Goal: Use online tool/utility: Utilize a website feature to perform a specific function

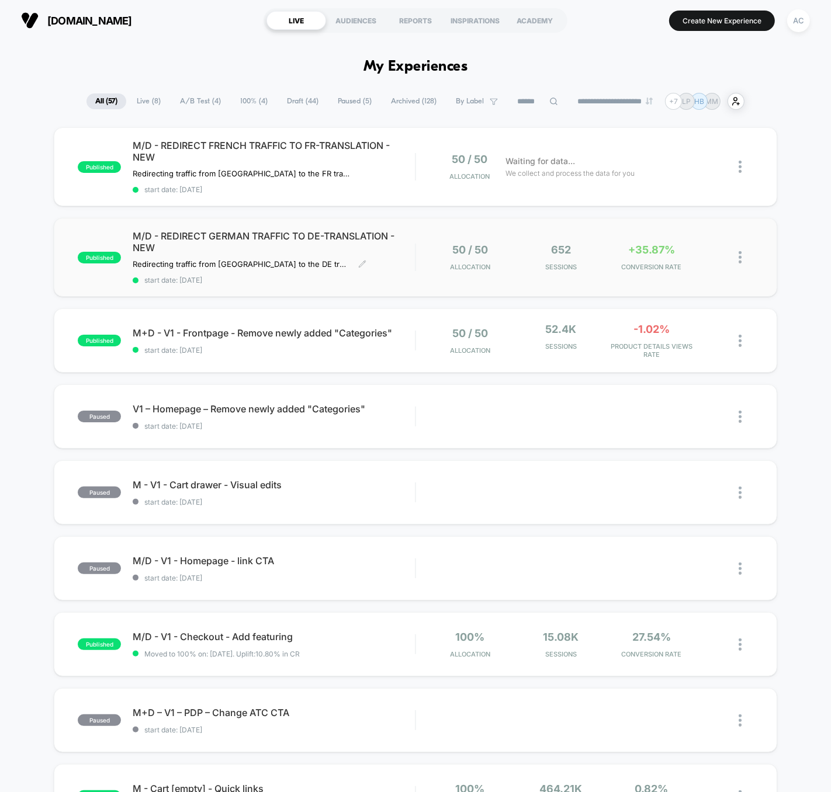
scroll to position [4, 0]
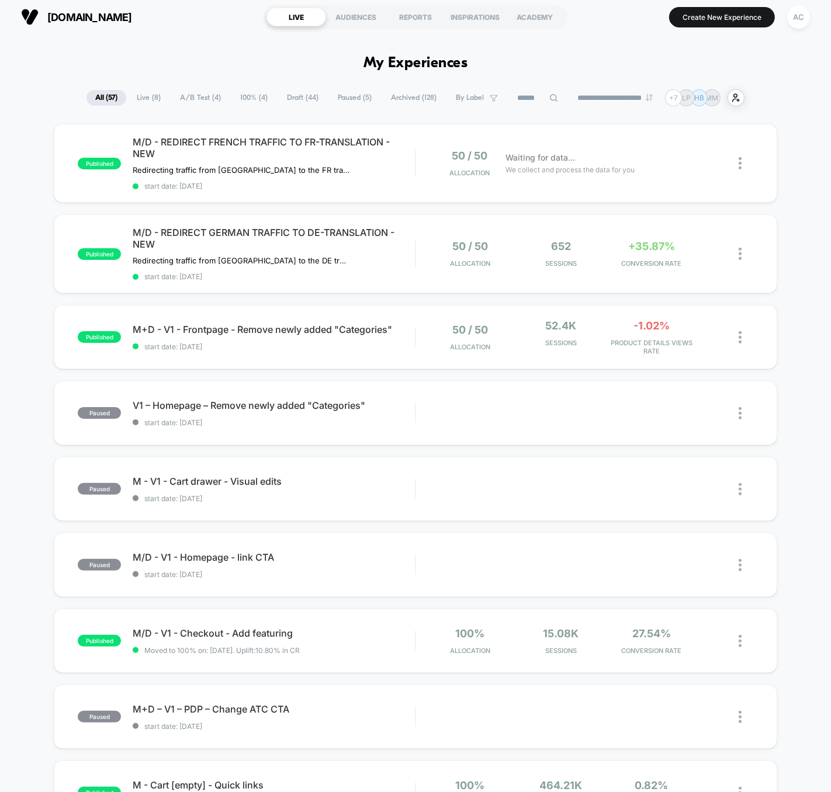
drag, startPoint x: 707, startPoint y: 16, endPoint x: 709, endPoint y: 25, distance: 9.6
click at [707, 16] on button "Create New Experience" at bounding box center [722, 17] width 106 height 20
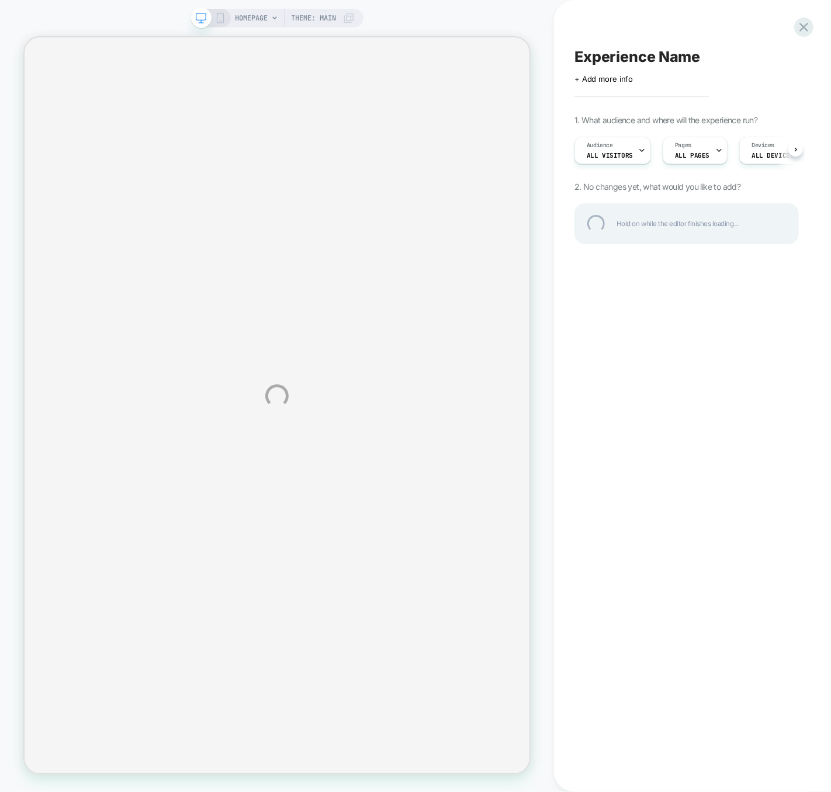
click at [695, 155] on div "HOMEPAGE Theme: MAIN Experience Name Click to edit experience details + Add mor…" at bounding box center [415, 396] width 831 height 792
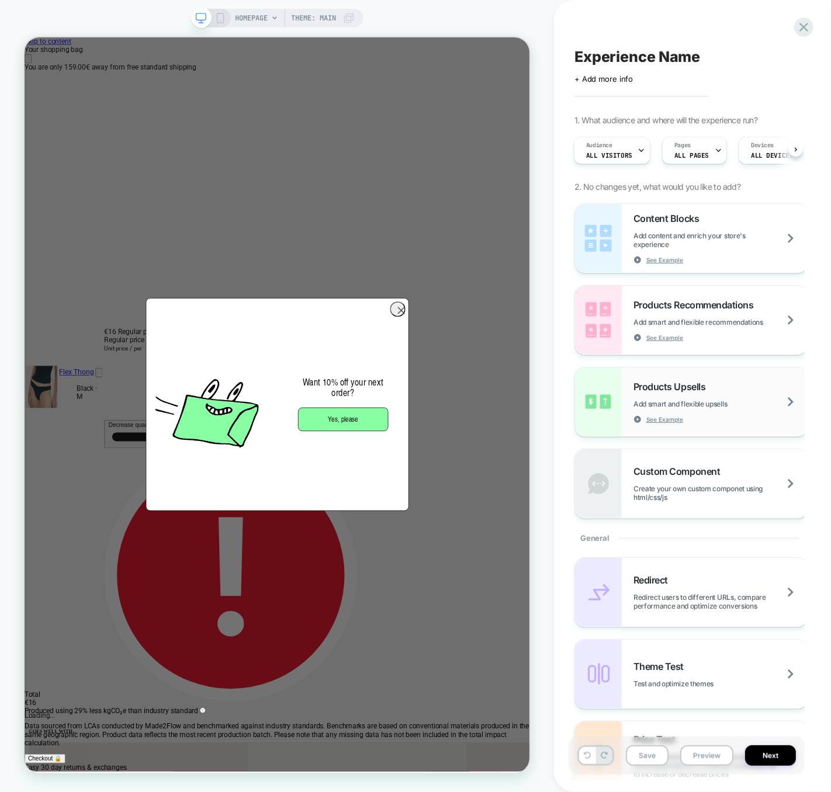
scroll to position [22, 0]
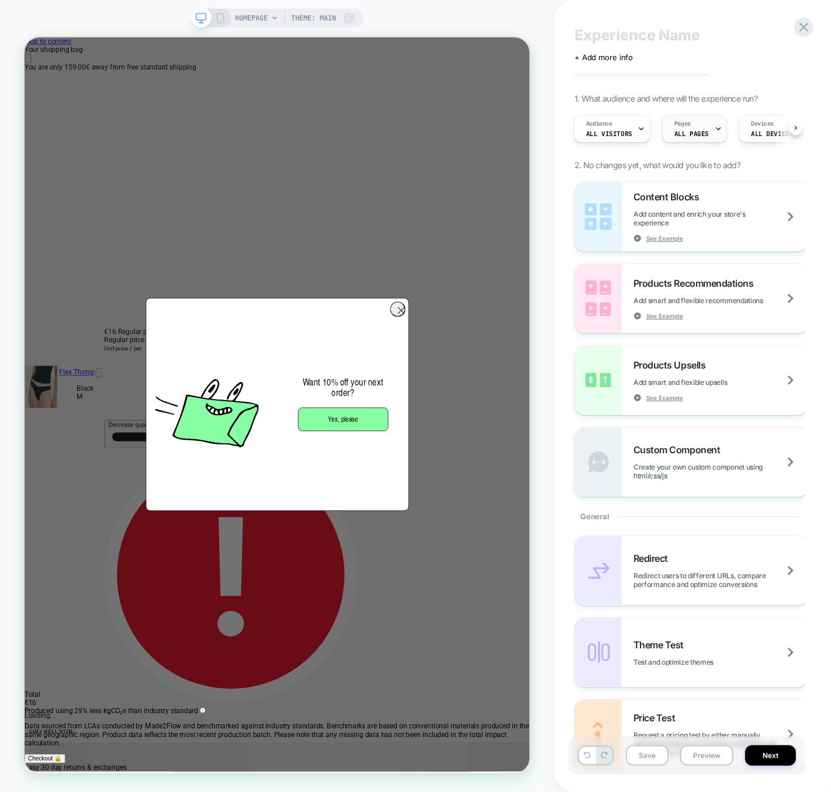
click at [699, 135] on span "ALL PAGES" at bounding box center [691, 134] width 34 height 8
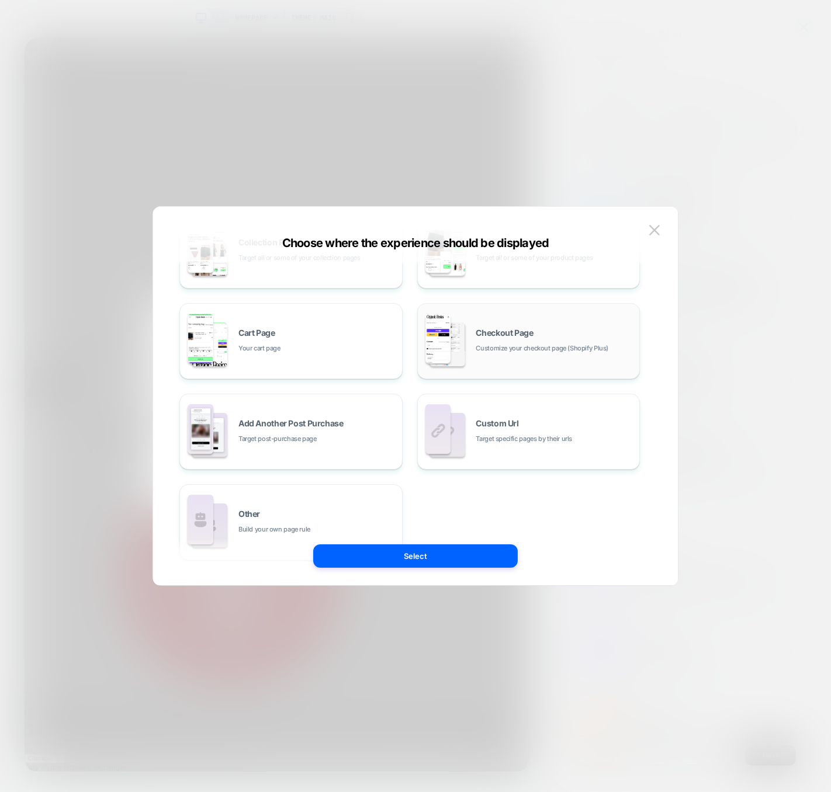
scroll to position [148, 0]
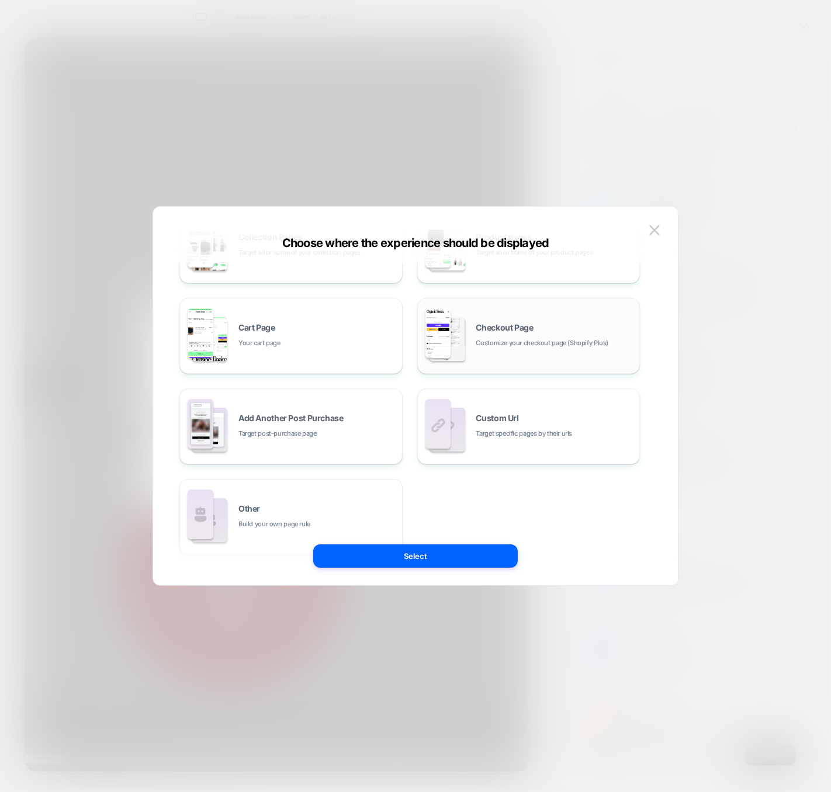
click at [485, 347] on span "Customize your checkout page (Shopify Plus)" at bounding box center [542, 343] width 133 height 11
click at [463, 564] on button "Select" at bounding box center [415, 555] width 204 height 23
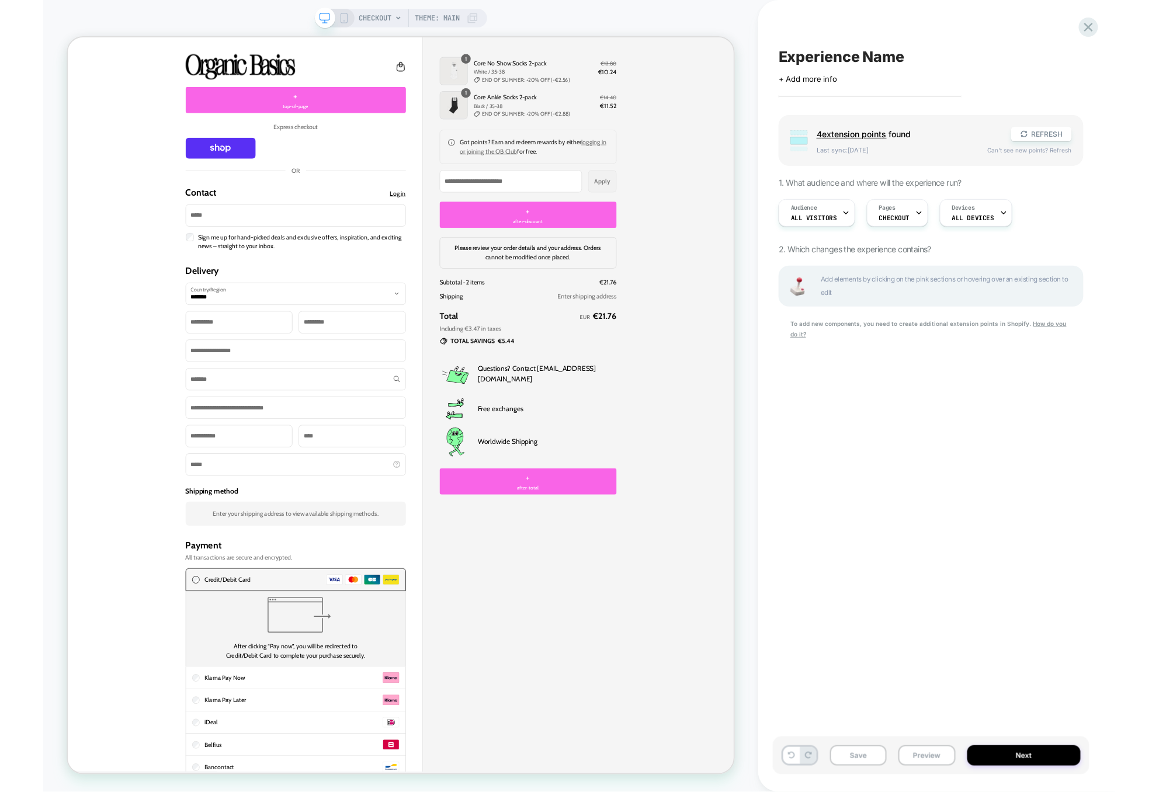
scroll to position [0, 0]
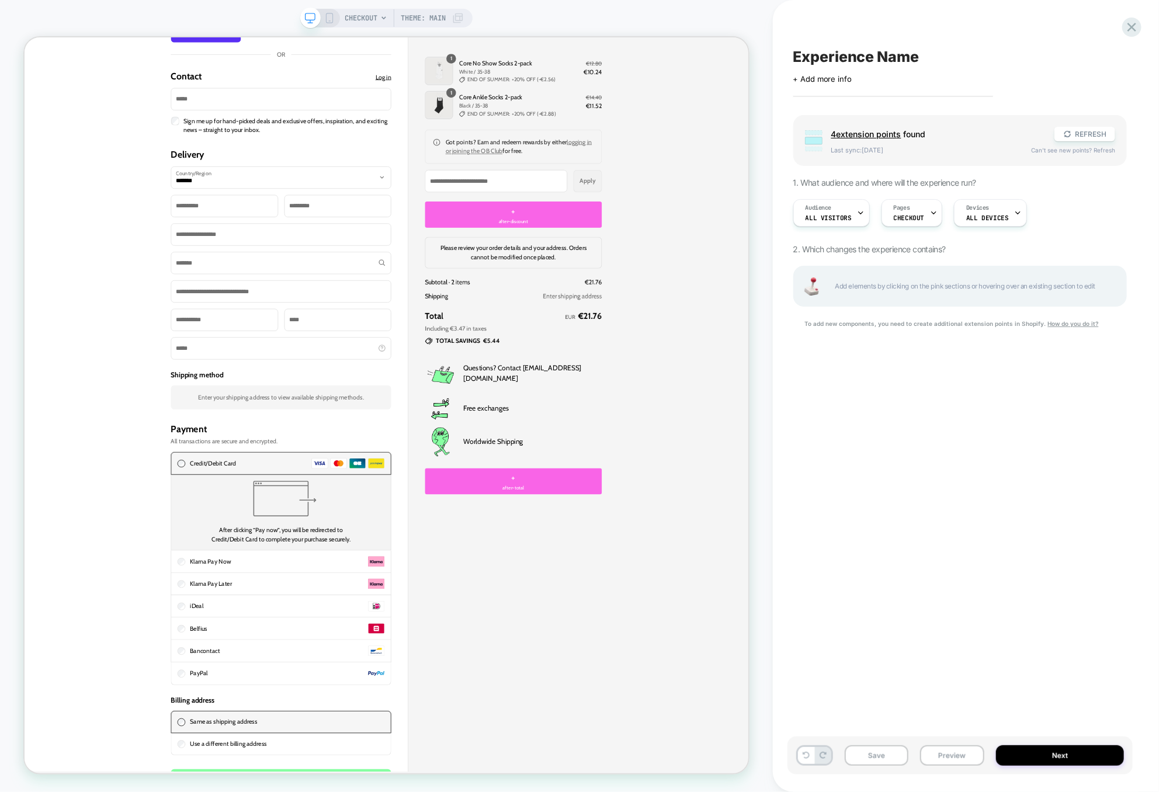
click at [171, 500] on div "**********" at bounding box center [280, 496] width 512 height 1231
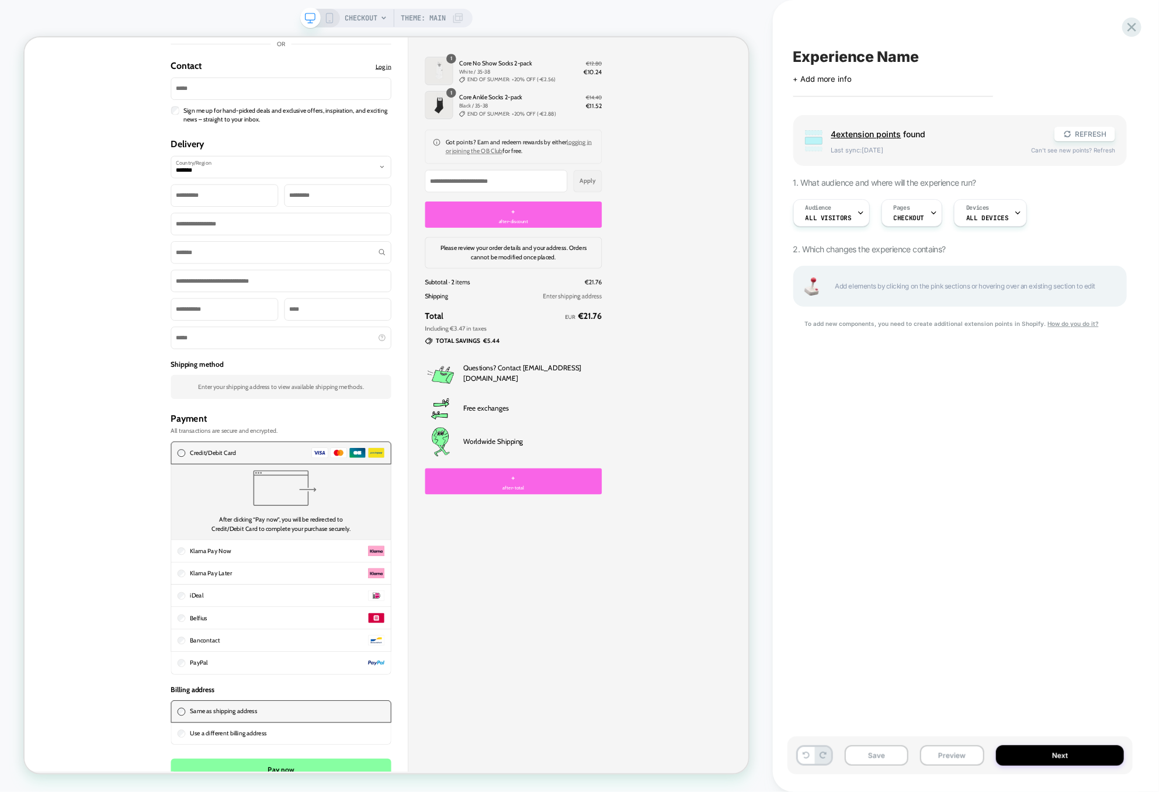
scroll to position [177, 0]
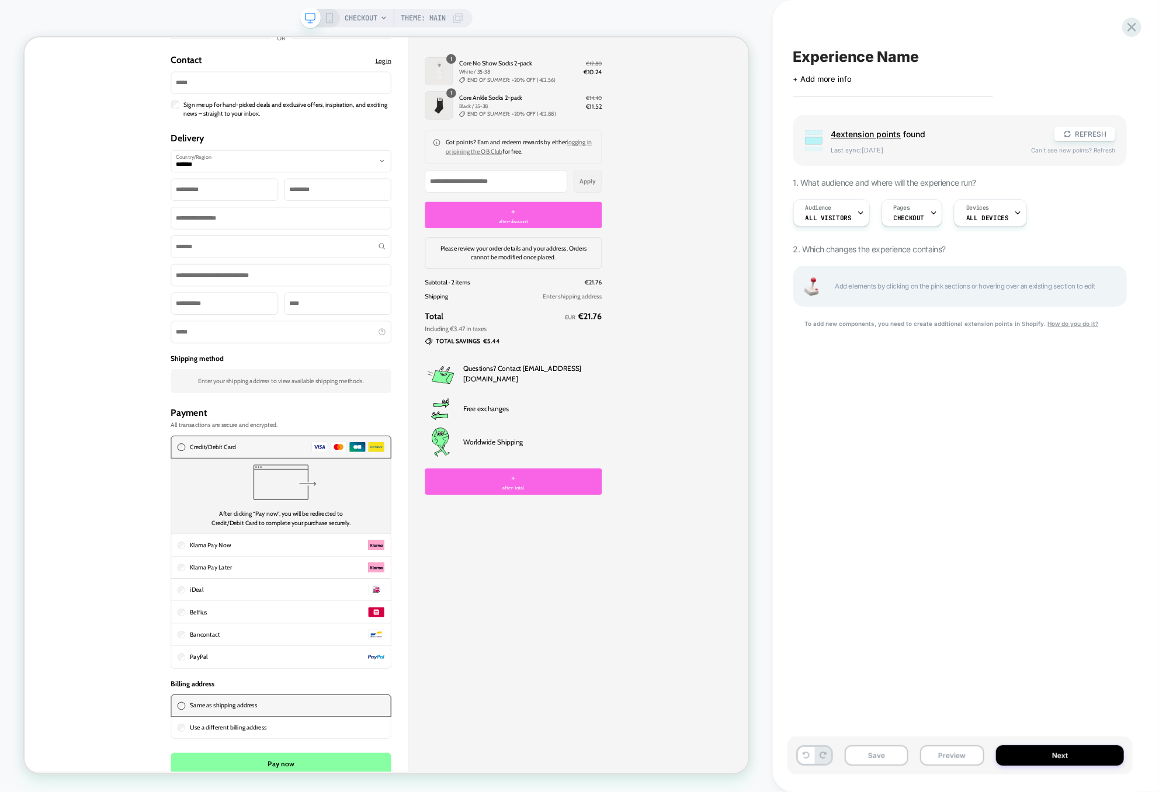
click at [314, 127] on label "Sign me up for hand-picked deals and exclusive offers, inspiration, and excitin…" at bounding box center [371, 132] width 283 height 25
click at [340, 122] on label "Sign me up for hand-picked deals and exclusive offers, inspiration, and excitin…" at bounding box center [371, 132] width 283 height 25
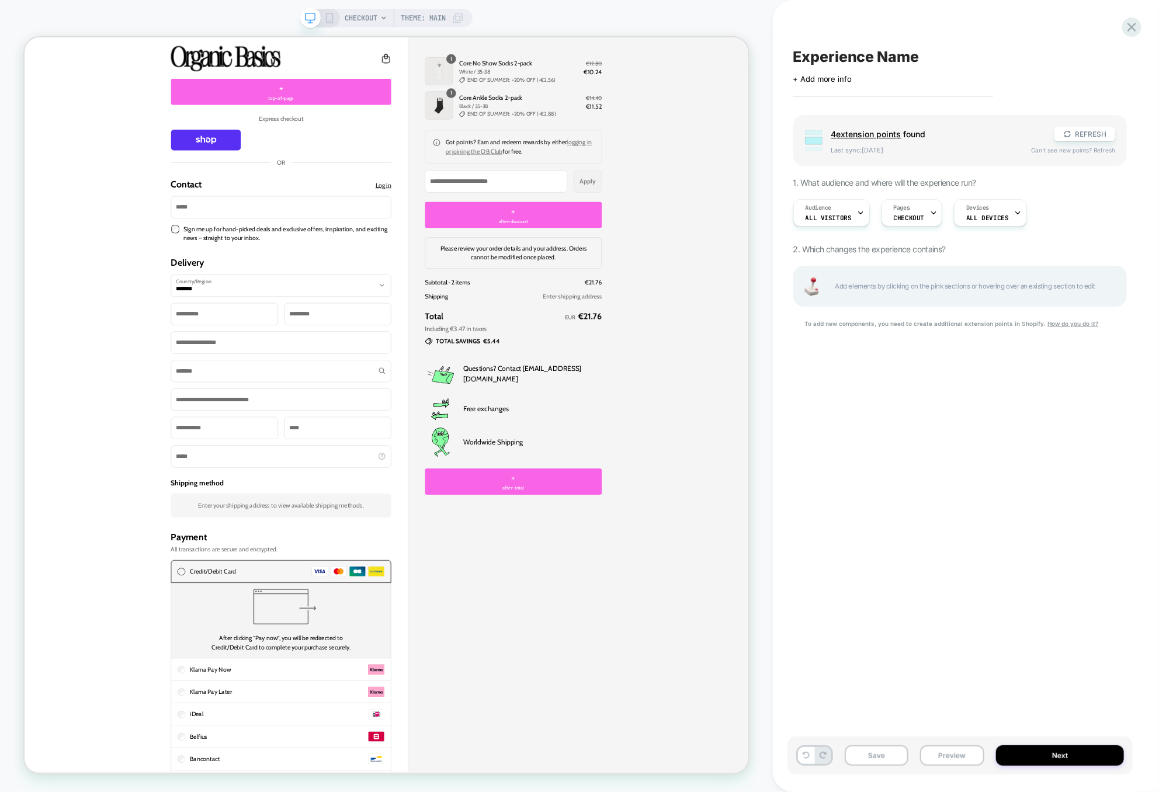
scroll to position [0, 0]
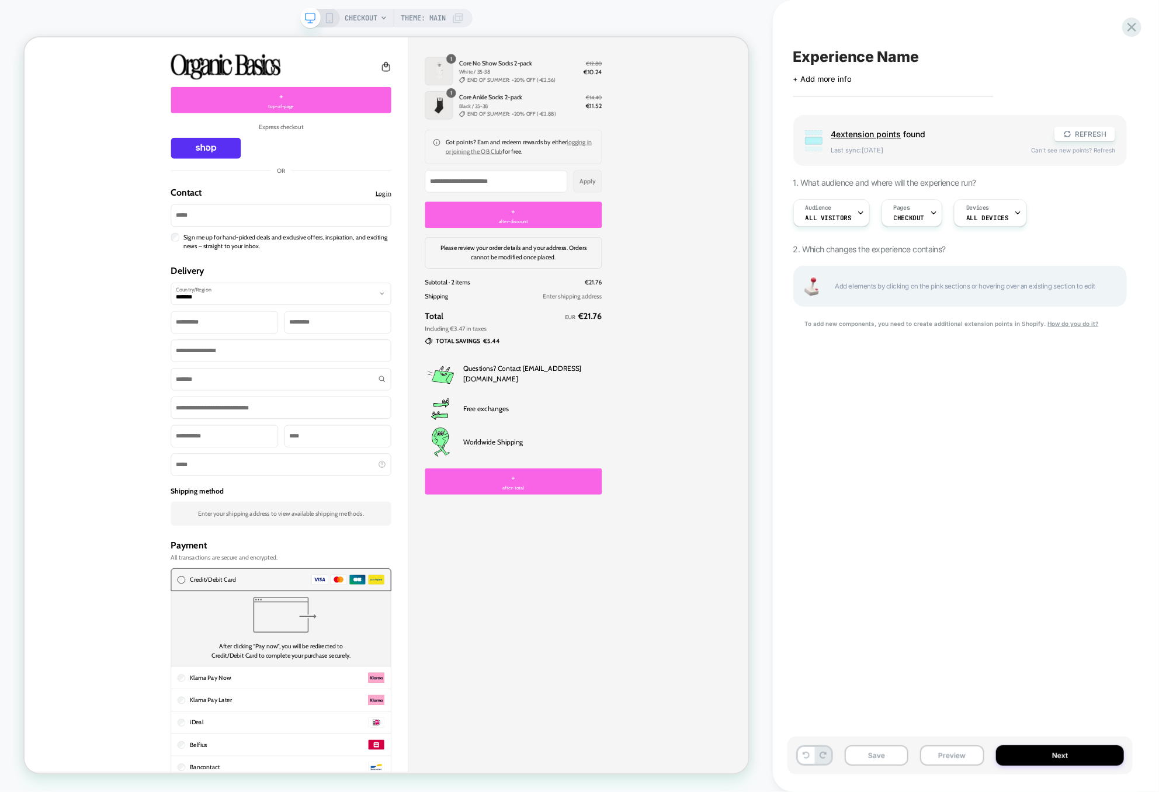
drag, startPoint x: 942, startPoint y: 270, endPoint x: 824, endPoint y: 278, distance: 118.2
click at [830, 270] on div "Add elements by clicking on the pink sections or hovering over an existing sect…" at bounding box center [960, 286] width 334 height 41
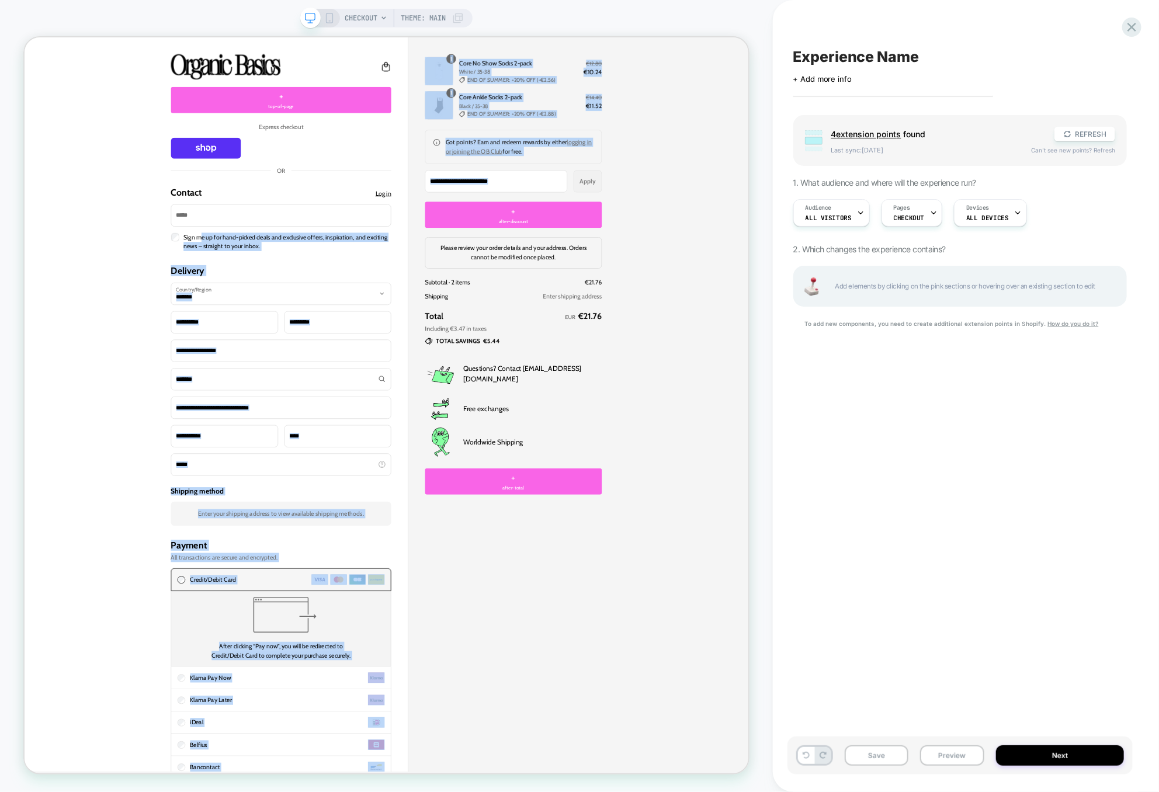
drag, startPoint x: 262, startPoint y: 305, endPoint x: 1186, endPoint y: 315, distance: 924.8
click at [830, 315] on html "Skip to content Order summary Original price €27.20 Sale price €21.76 Order sum…" at bounding box center [506, 526] width 965 height 979
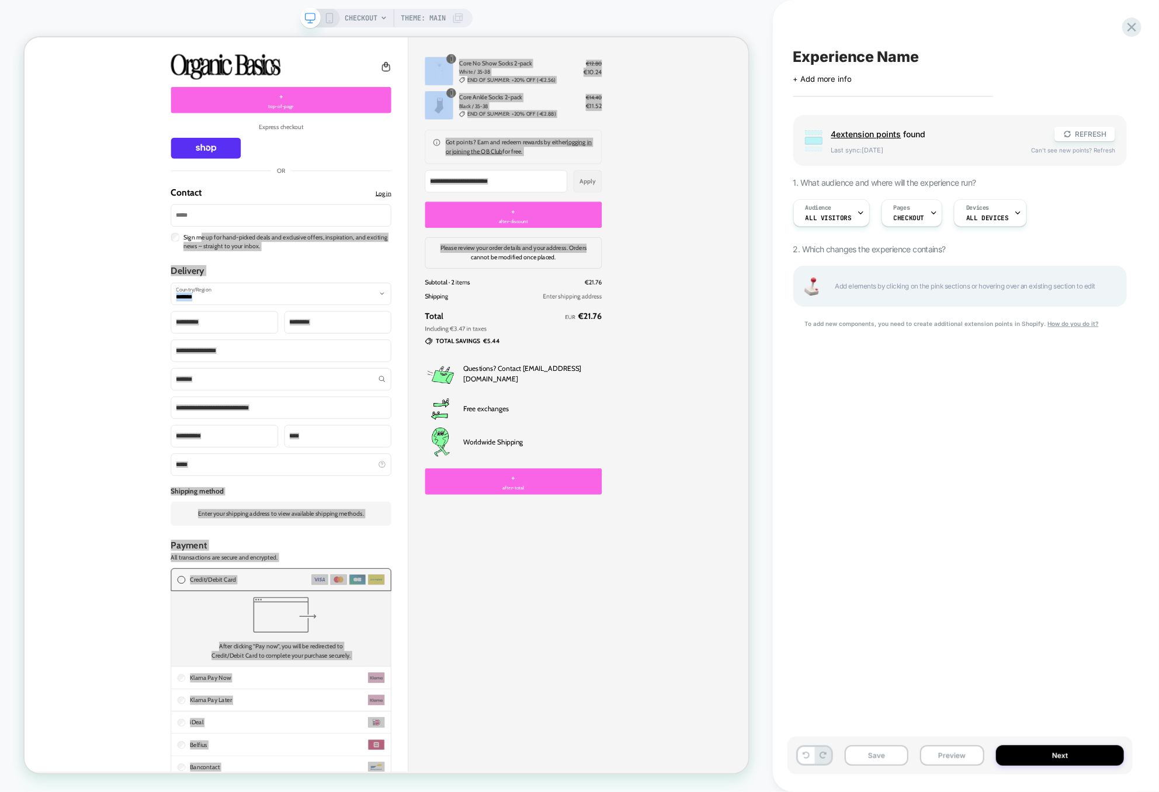
click at [830, 251] on span "2. Which changes the experience contains?" at bounding box center [869, 249] width 152 height 10
